Goal: Task Accomplishment & Management: Complete application form

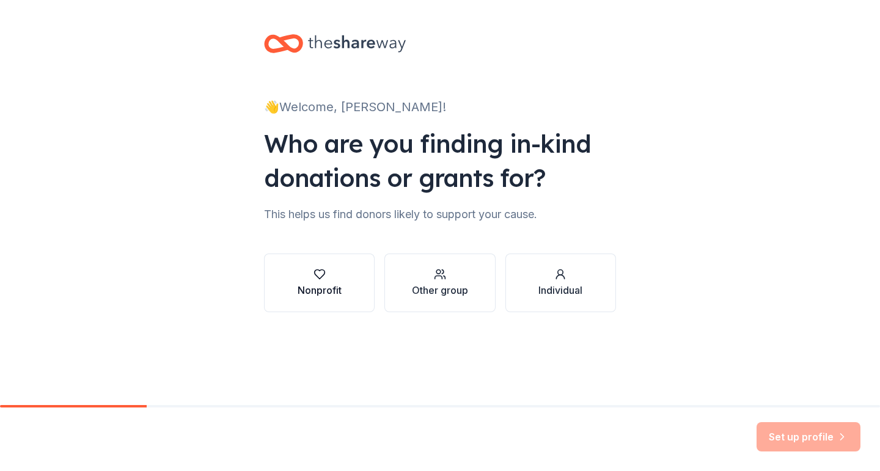
click at [311, 287] on div "Nonprofit" at bounding box center [320, 290] width 44 height 15
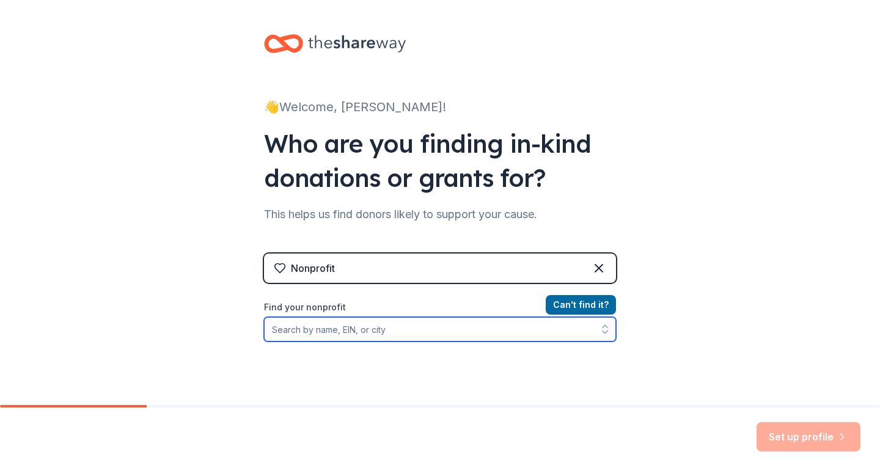
click at [569, 330] on input "Find your nonprofit" at bounding box center [440, 329] width 352 height 24
type input "brywood pta"
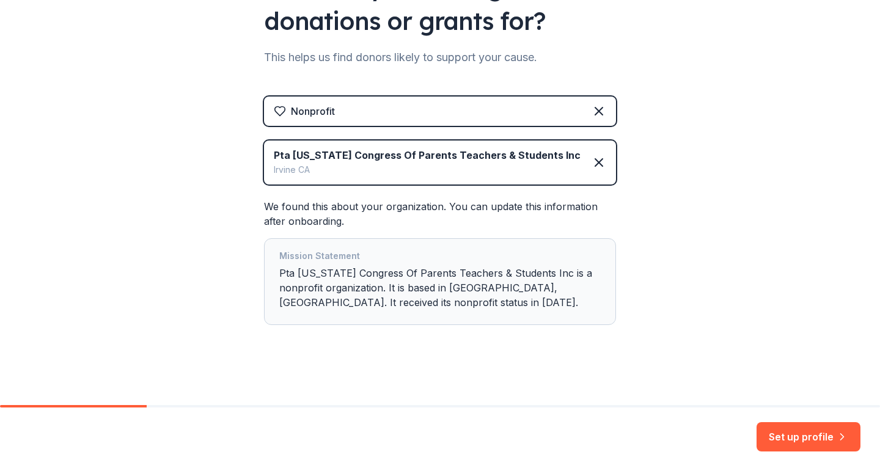
scroll to position [160, 0]
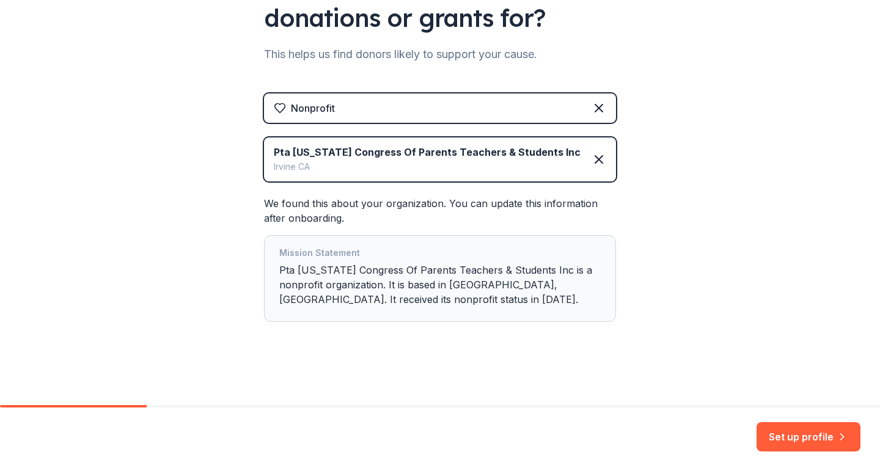
click at [519, 301] on div "Mission Statement Pta [US_STATE] Congress Of Parents Teachers & Students Inc is…" at bounding box center [440, 279] width 322 height 66
click at [779, 432] on button "Set up profile" at bounding box center [809, 436] width 104 height 29
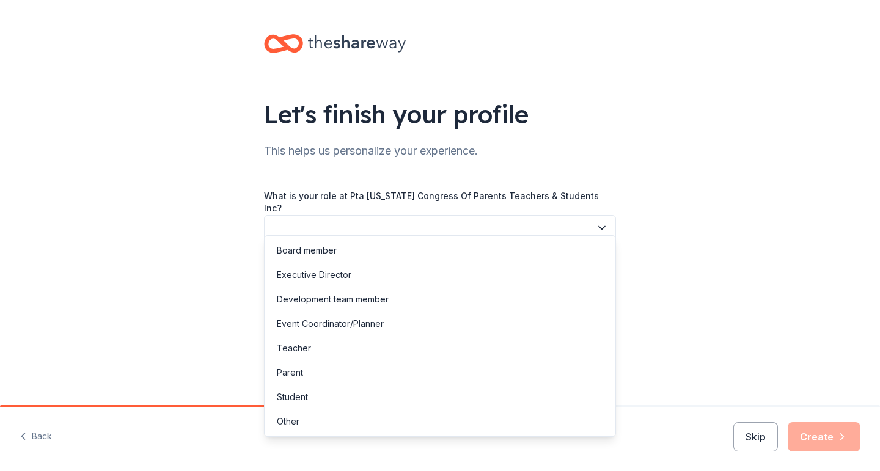
click at [596, 215] on button "button" at bounding box center [440, 228] width 352 height 26
click at [466, 249] on div "Board member" at bounding box center [440, 250] width 346 height 24
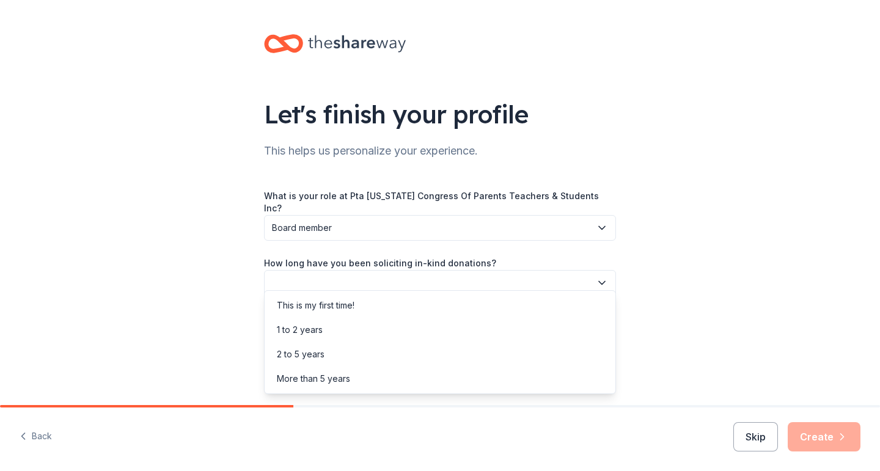
click at [444, 271] on button "button" at bounding box center [440, 283] width 352 height 26
click at [388, 355] on div "2 to 5 years" at bounding box center [440, 354] width 346 height 24
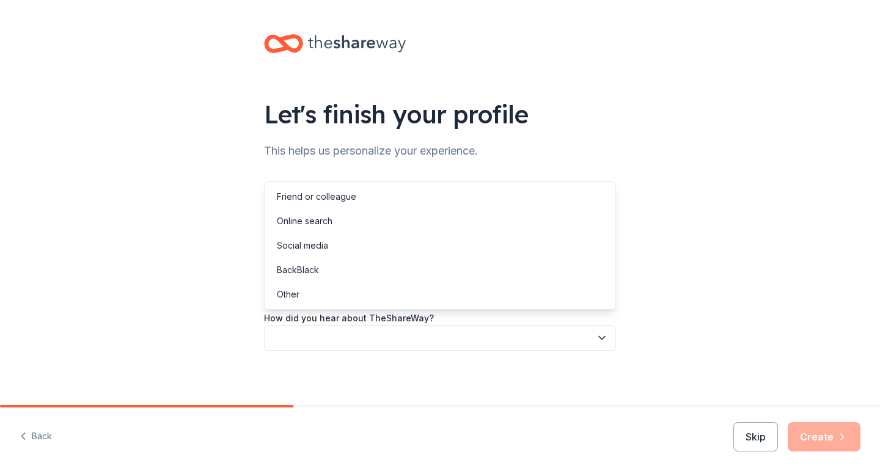
click at [383, 326] on button "button" at bounding box center [440, 338] width 352 height 26
click at [402, 195] on div "Friend or colleague" at bounding box center [440, 197] width 346 height 24
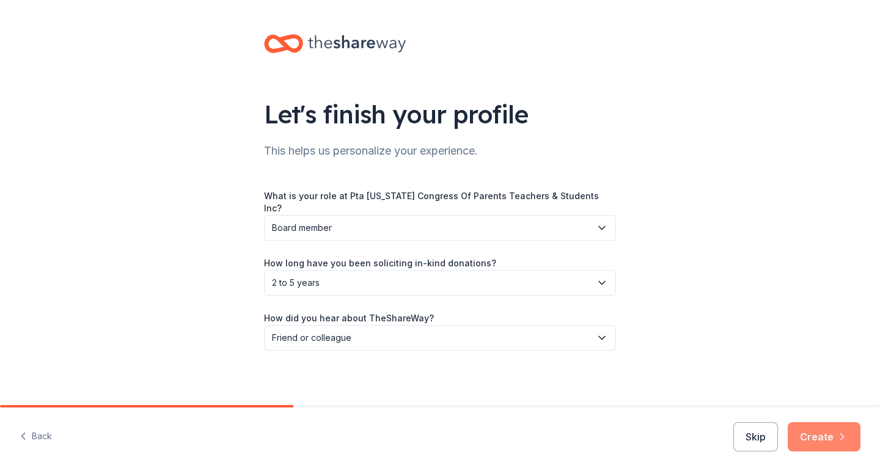
click at [818, 431] on button "Create" at bounding box center [824, 436] width 73 height 29
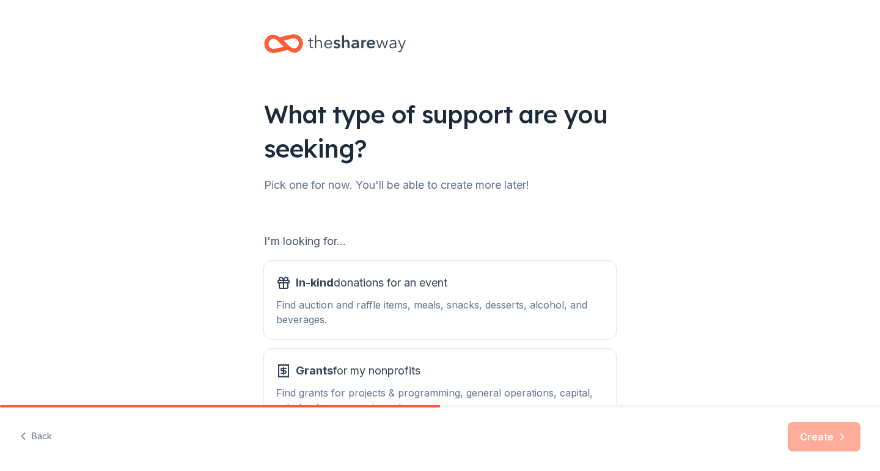
click at [725, 309] on div "What type of support are you seeking? Pick one for now. You'll be able to creat…" at bounding box center [440, 246] width 880 height 493
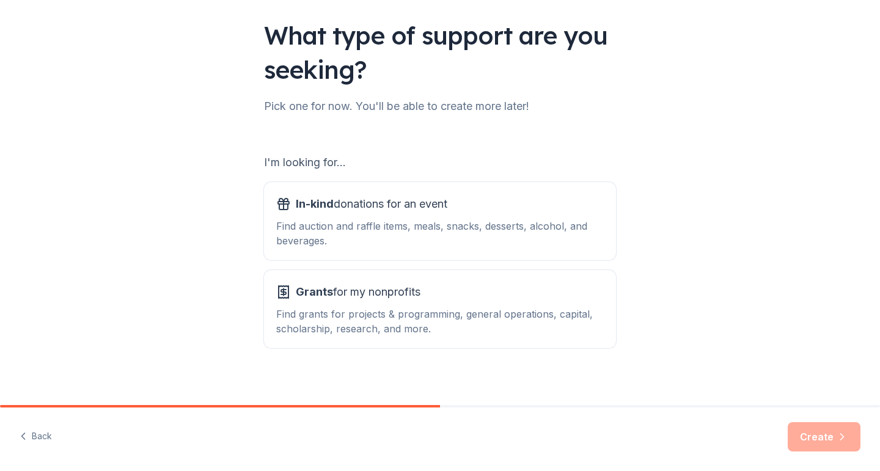
scroll to position [88, 0]
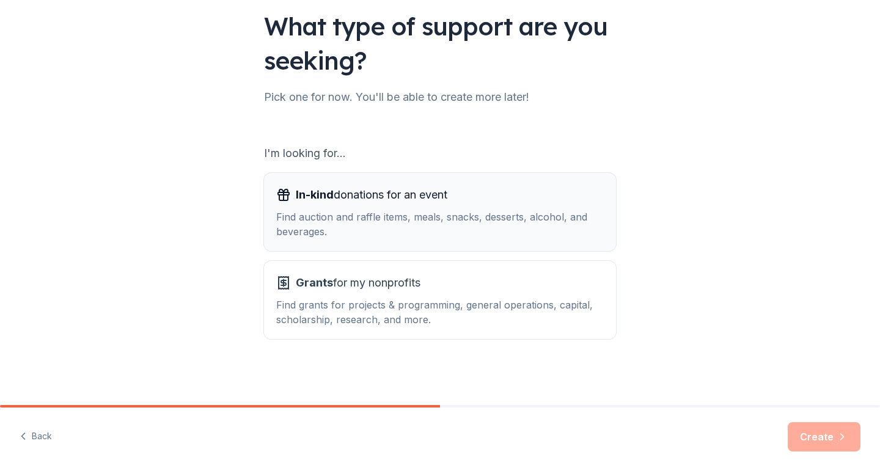
click at [427, 221] on div "Find auction and raffle items, meals, snacks, desserts, alcohol, and beverages." at bounding box center [440, 224] width 328 height 29
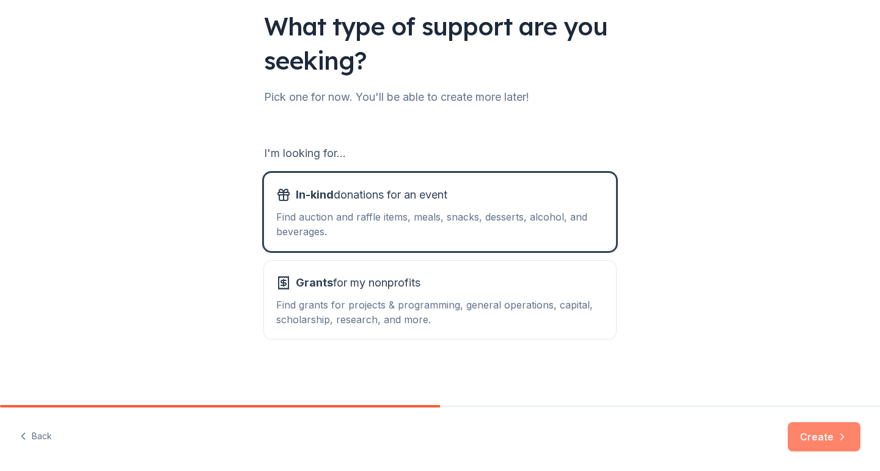
click at [806, 437] on button "Create" at bounding box center [824, 436] width 73 height 29
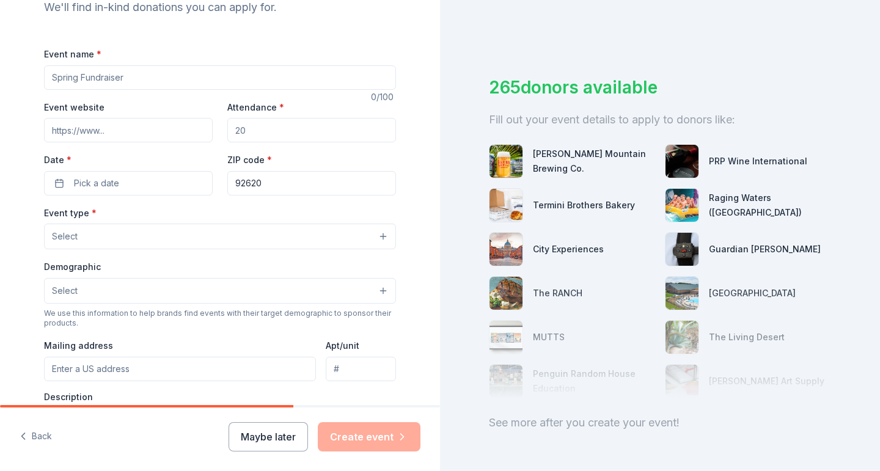
scroll to position [142, 0]
click at [290, 438] on button "Maybe later" at bounding box center [268, 436] width 79 height 29
click at [249, 445] on button "Maybe later" at bounding box center [268, 436] width 79 height 29
